Goal: Task Accomplishment & Management: Manage account settings

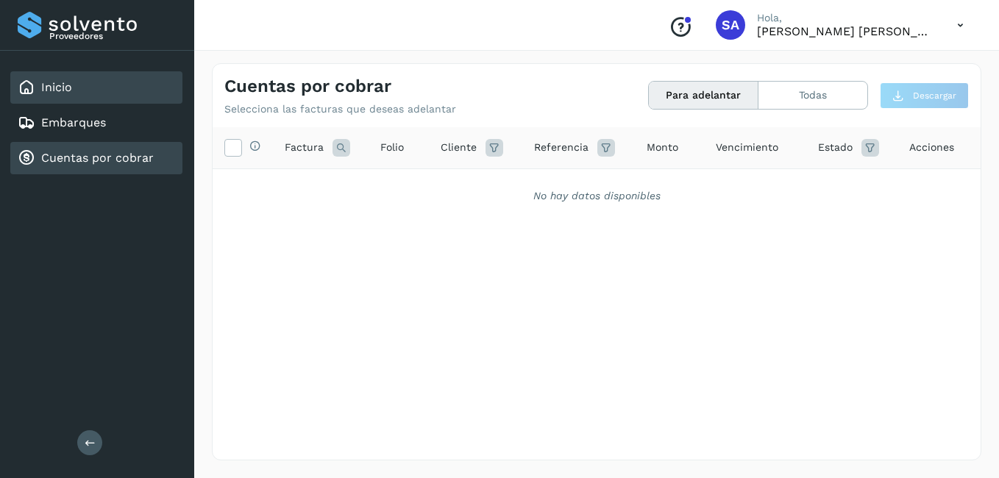
click at [57, 87] on link "Inicio" at bounding box center [56, 87] width 31 height 14
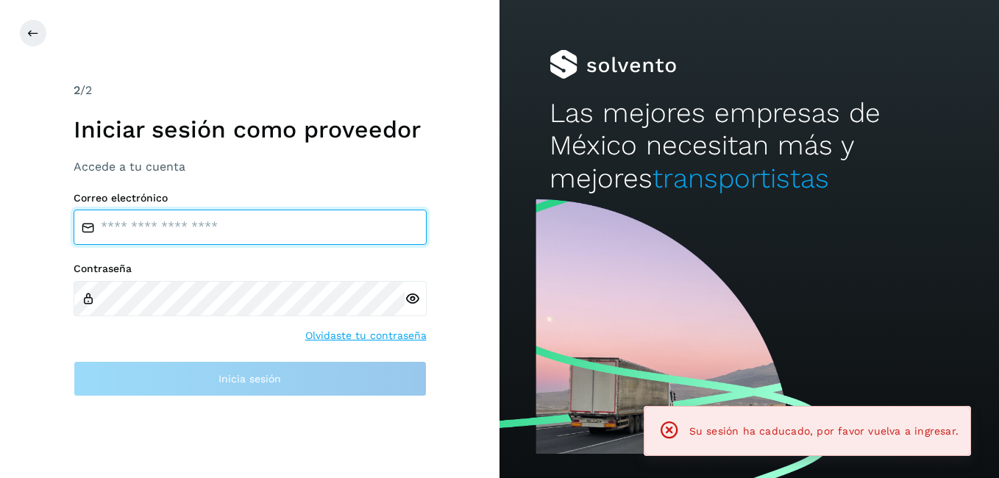
type input "**********"
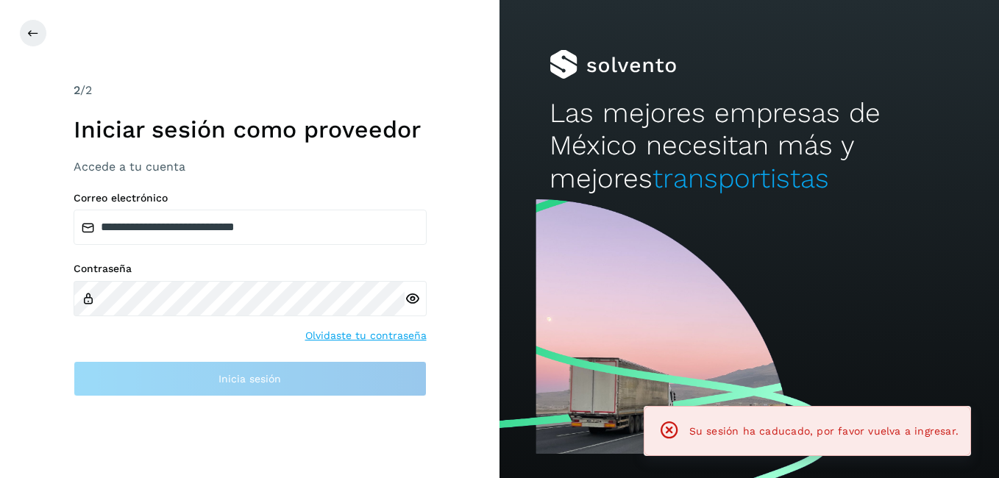
click at [83, 155] on div "2 /2 Iniciar sesión como proveedor Accede a tu cuenta" at bounding box center [250, 128] width 353 height 93
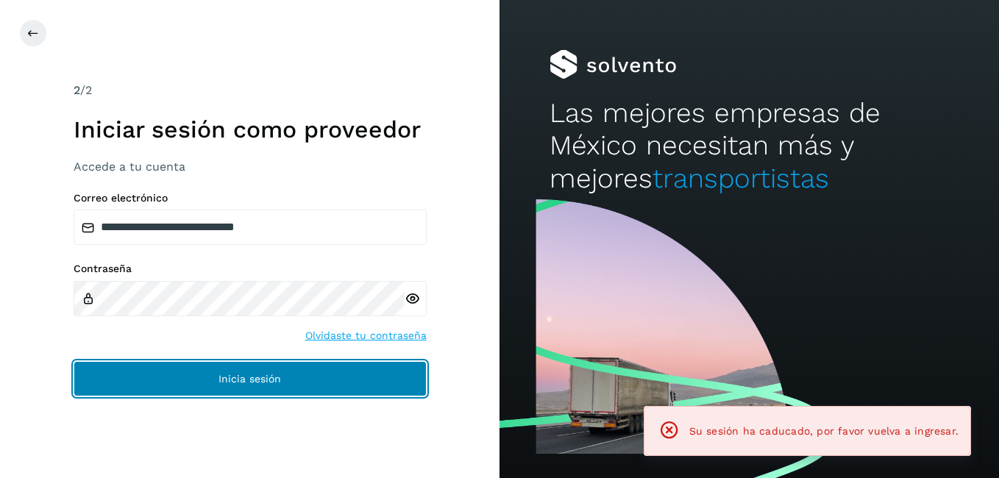
click at [199, 387] on button "Inicia sesión" at bounding box center [250, 378] width 353 height 35
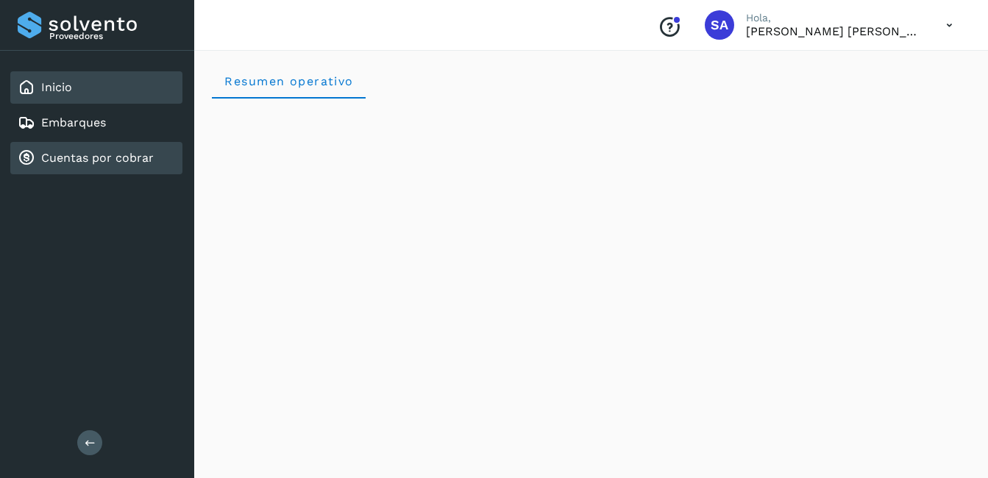
click at [117, 158] on link "Cuentas por cobrar" at bounding box center [97, 158] width 113 height 14
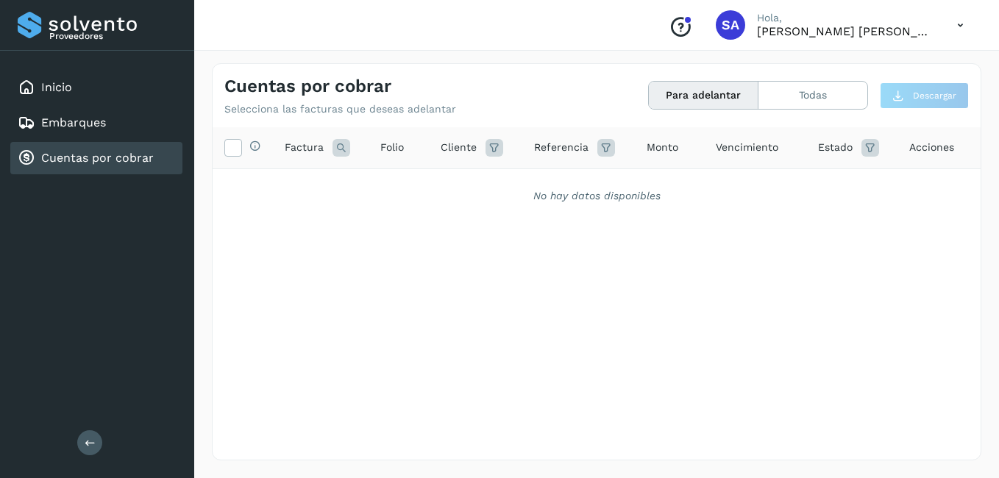
click at [93, 155] on link "Cuentas por cobrar" at bounding box center [97, 158] width 113 height 14
click at [72, 91] on div "Inicio" at bounding box center [96, 87] width 172 height 32
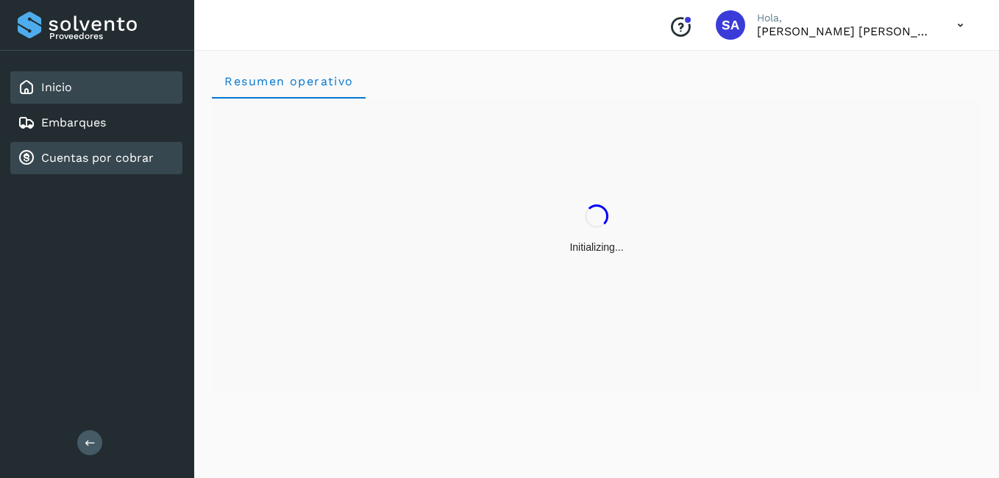
click at [77, 152] on link "Cuentas por cobrar" at bounding box center [97, 158] width 113 height 14
